Goal: Information Seeking & Learning: Understand process/instructions

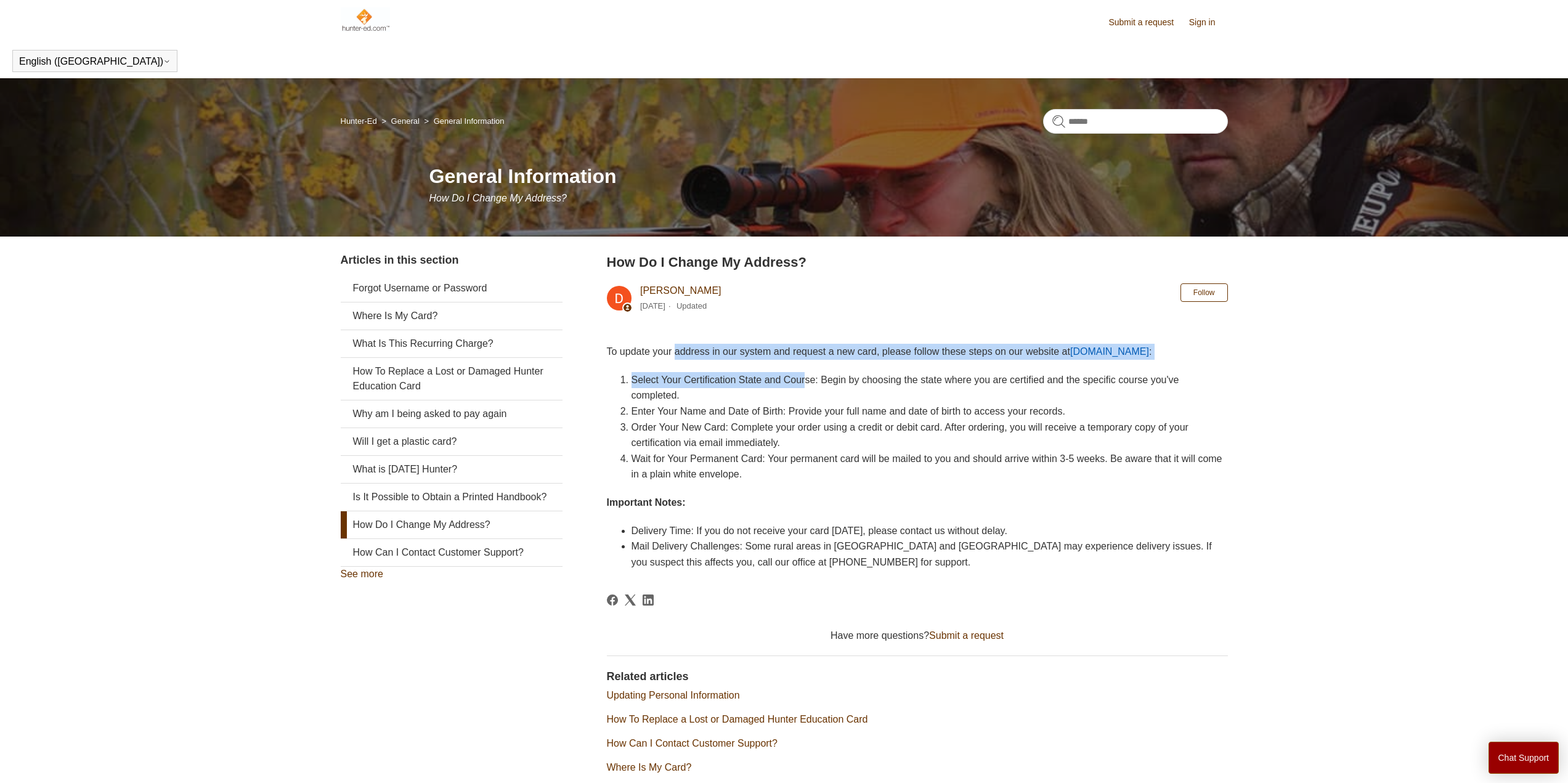
drag, startPoint x: 731, startPoint y: 358, endPoint x: 806, endPoint y: 380, distance: 78.2
click at [806, 380] on div "To update your address in our system and request a new card, please follow thes…" at bounding box center [917, 457] width 621 height 226
click at [806, 380] on li "Select Your Certification State and Course: Begin by choosing the state where y…" at bounding box center [930, 388] width 596 height 32
drag, startPoint x: 798, startPoint y: 347, endPoint x: 928, endPoint y: 393, distance: 137.9
click at [928, 393] on div "To update your address in our system and request a new card, please follow thes…" at bounding box center [917, 457] width 621 height 226
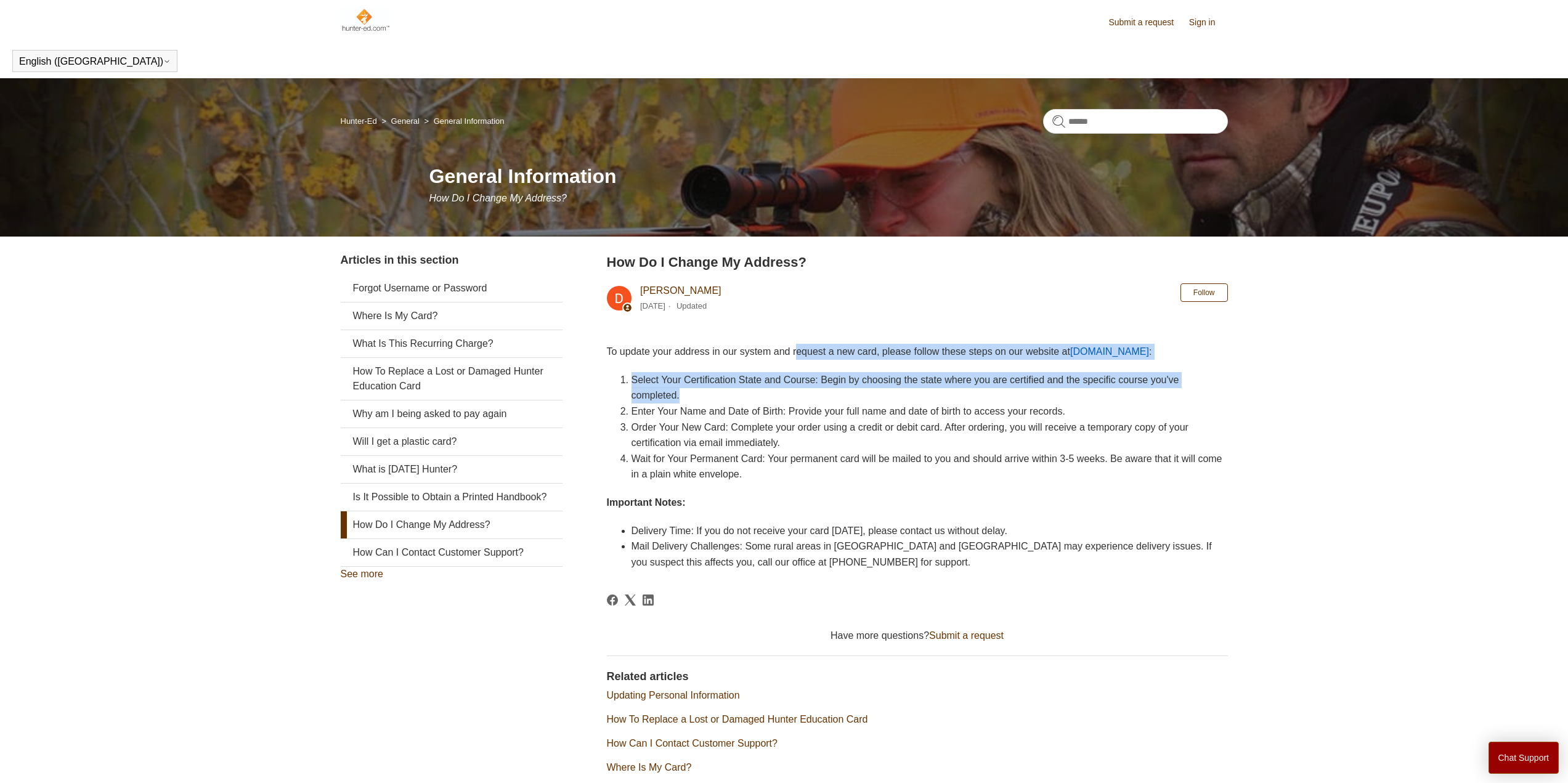
click at [928, 393] on li "Select Your Certification State and Course: Begin by choosing the state where y…" at bounding box center [930, 388] width 596 height 32
drag, startPoint x: 630, startPoint y: 382, endPoint x: 736, endPoint y: 403, distance: 108.1
click at [736, 403] on li "Select Your Certification State and Course: Begin by choosing the state where y…" at bounding box center [930, 388] width 596 height 32
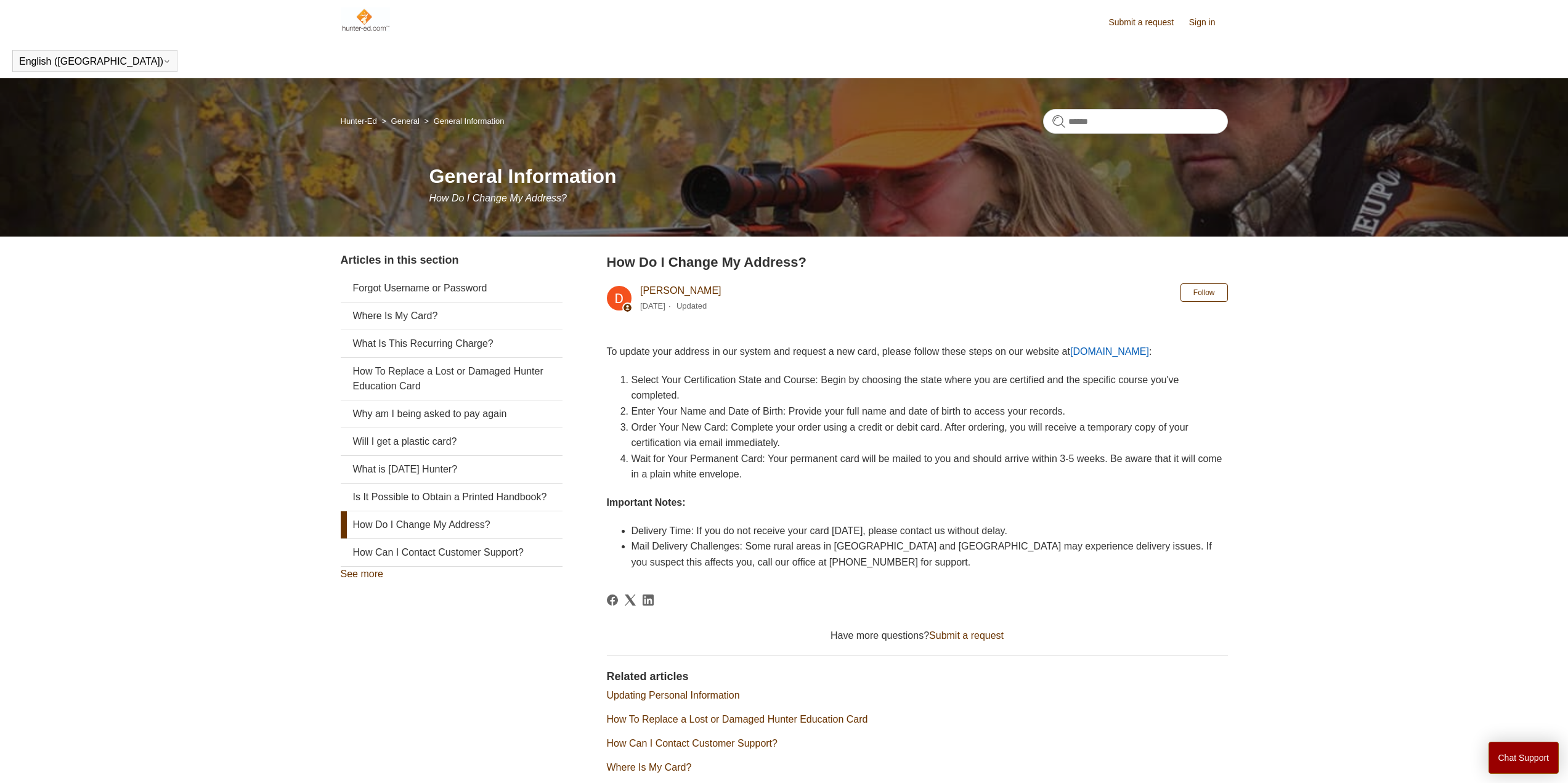
click at [1119, 350] on link "[DOMAIN_NAME]" at bounding box center [1109, 351] width 79 height 11
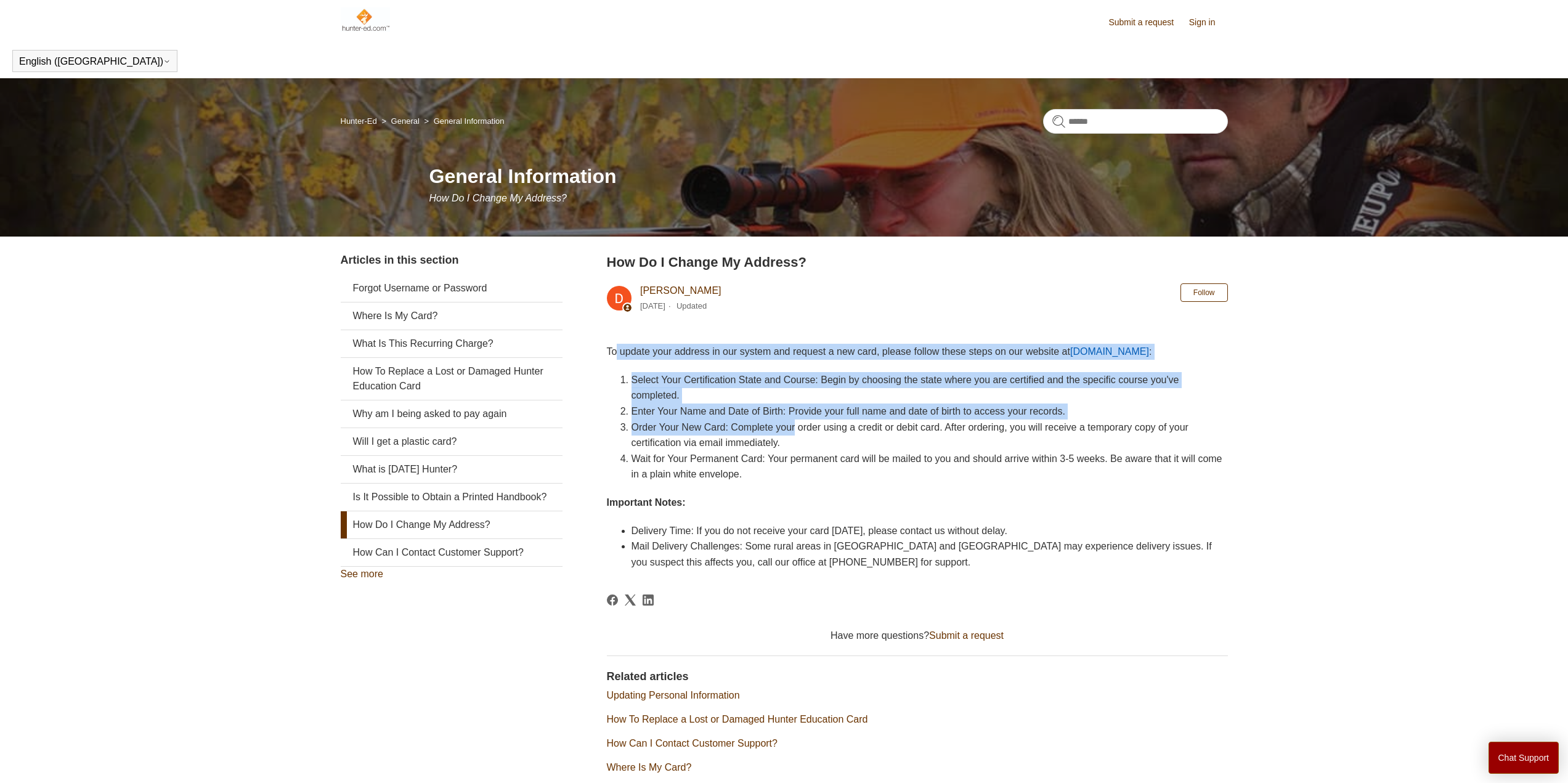
drag, startPoint x: 618, startPoint y: 352, endPoint x: 796, endPoint y: 428, distance: 193.5
click at [796, 428] on div "To update your address in our system and request a new card, please follow thes…" at bounding box center [917, 457] width 621 height 226
click at [796, 428] on li "Order Your New Card: Complete your order using a credit or debit card. After or…" at bounding box center [930, 435] width 596 height 32
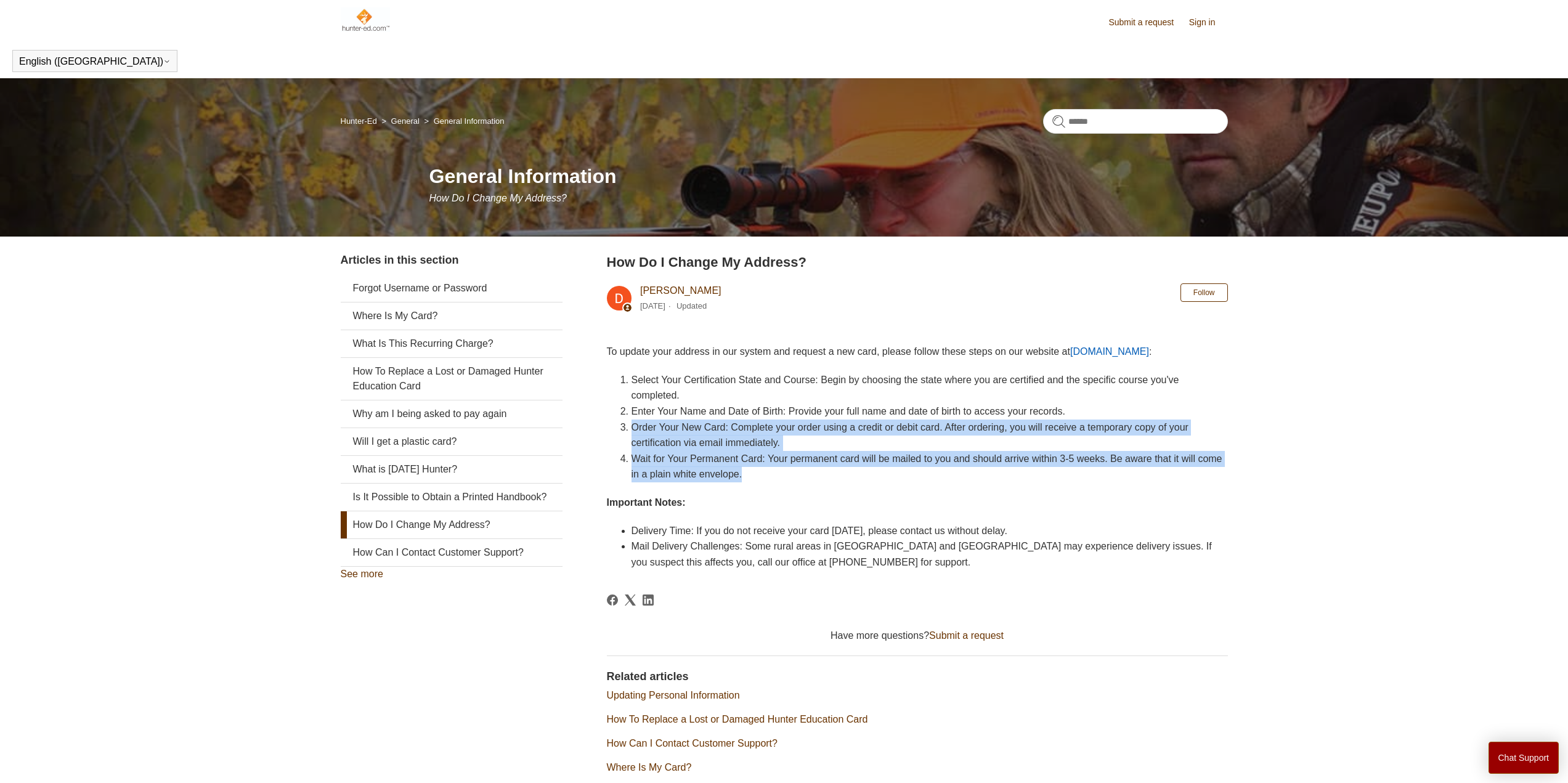
drag, startPoint x: 628, startPoint y: 427, endPoint x: 826, endPoint y: 476, distance: 204.0
click at [826, 476] on ol "Select Your Certification State and Course: Begin by choosing the state where y…" at bounding box center [923, 427] width 608 height 110
click at [826, 477] on li "Wait for Your Permanent Card: Your permanent card will be mailed to you and sho…" at bounding box center [930, 467] width 596 height 32
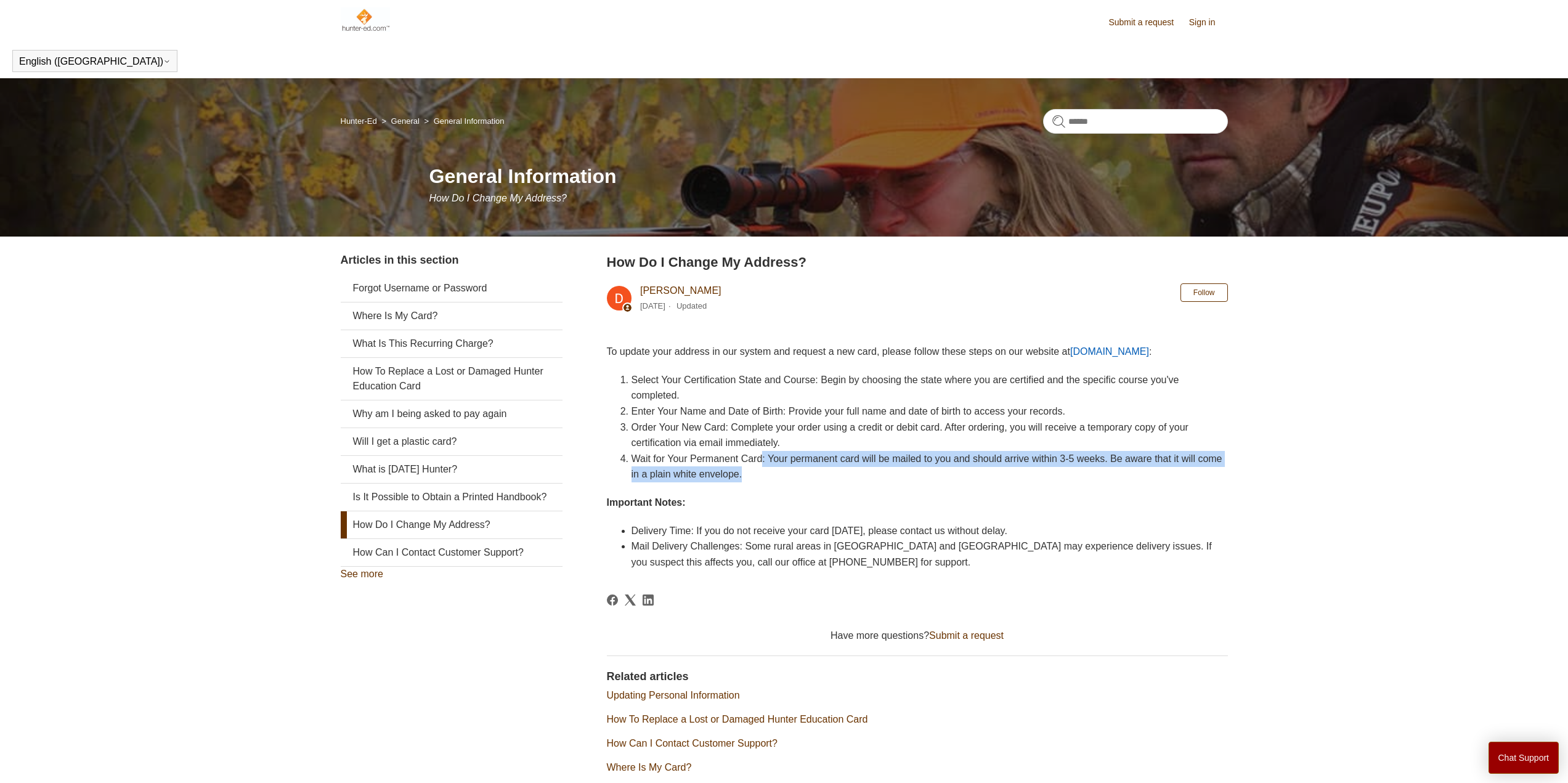
drag, startPoint x: 766, startPoint y: 457, endPoint x: 808, endPoint y: 478, distance: 47.0
click at [808, 478] on li "Wait for Your Permanent Card: Your permanent card will be mailed to you and sho…" at bounding box center [930, 467] width 596 height 32
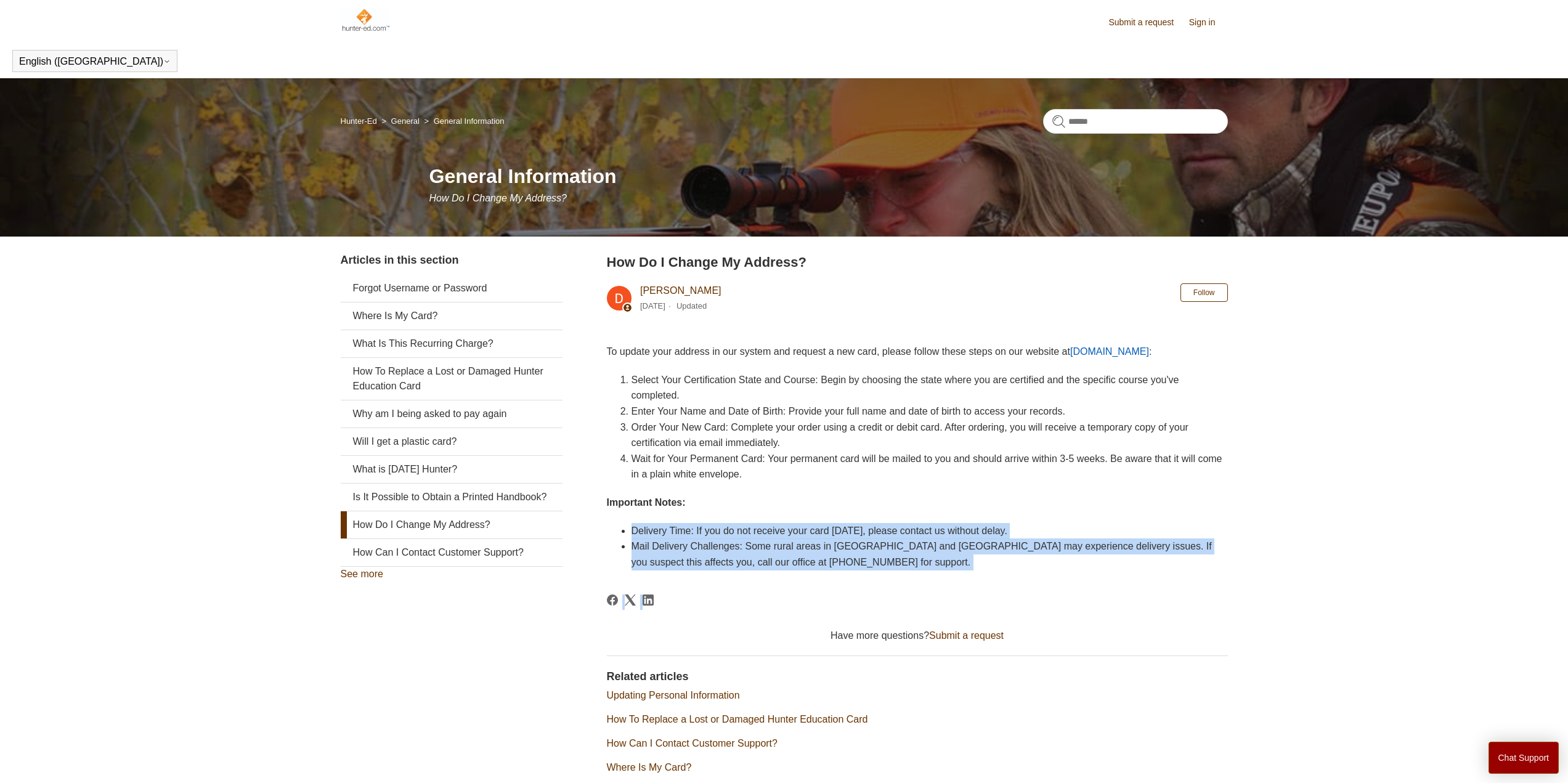
drag, startPoint x: 632, startPoint y: 534, endPoint x: 861, endPoint y: 584, distance: 234.4
click at [861, 584] on article "How Do I Change My Address? [PERSON_NAME] [DATE] Updated Follow Not yet followe…" at bounding box center [917, 536] width 621 height 568
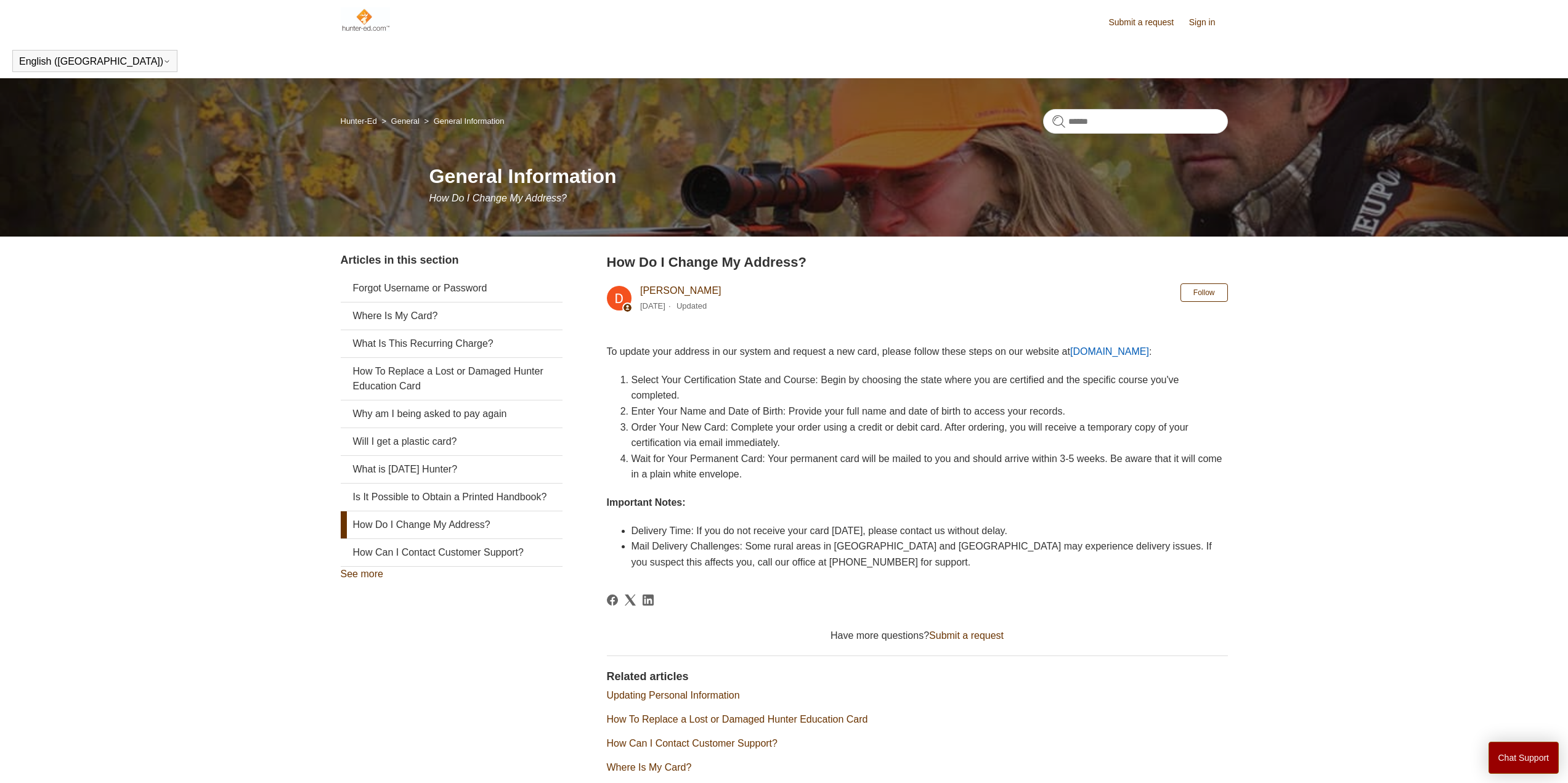
click at [861, 584] on article "How Do I Change My Address? [PERSON_NAME] [DATE] Updated Follow Not yet followe…" at bounding box center [917, 536] width 621 height 568
click at [367, 27] on img at bounding box center [365, 20] width 50 height 25
